Goal: Information Seeking & Learning: Learn about a topic

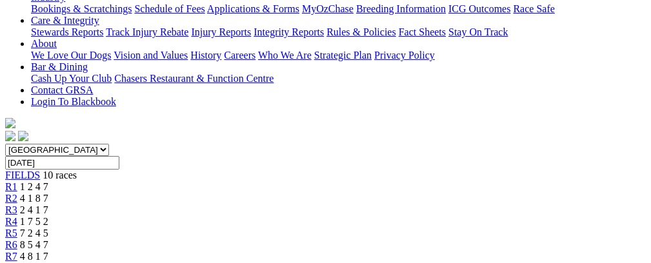
scroll to position [0, 41]
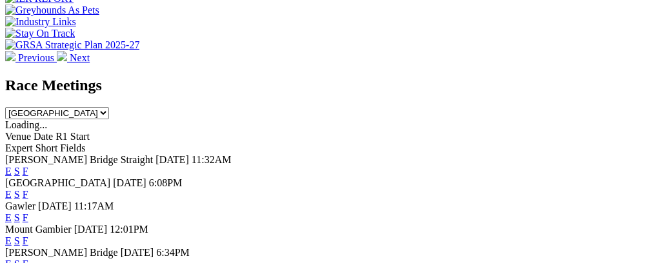
scroll to position [603, 0]
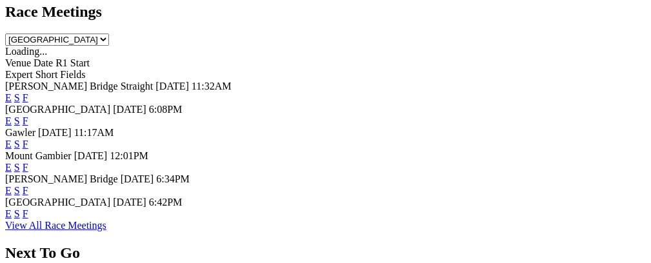
click at [28, 208] on link "F" at bounding box center [26, 213] width 6 height 11
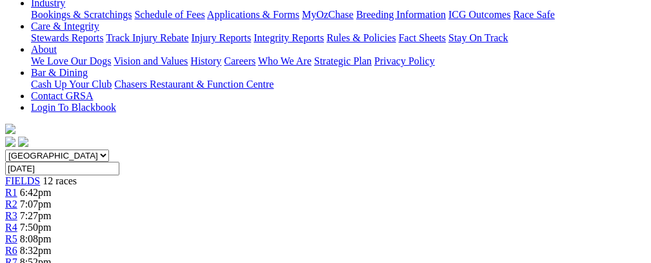
scroll to position [101, 0]
